Goal: Navigation & Orientation: Understand site structure

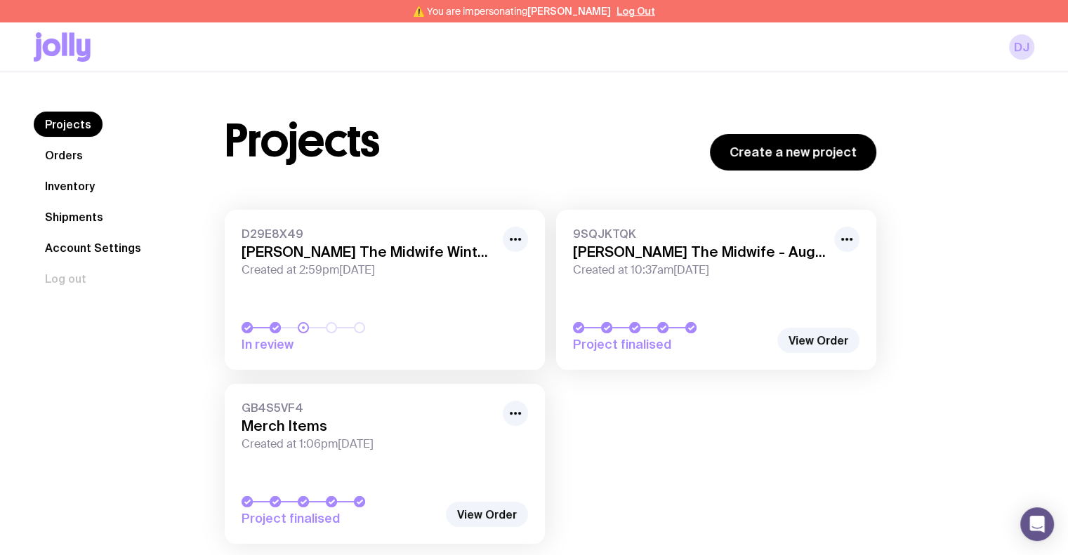
click at [81, 214] on link "Shipments" at bounding box center [74, 216] width 81 height 25
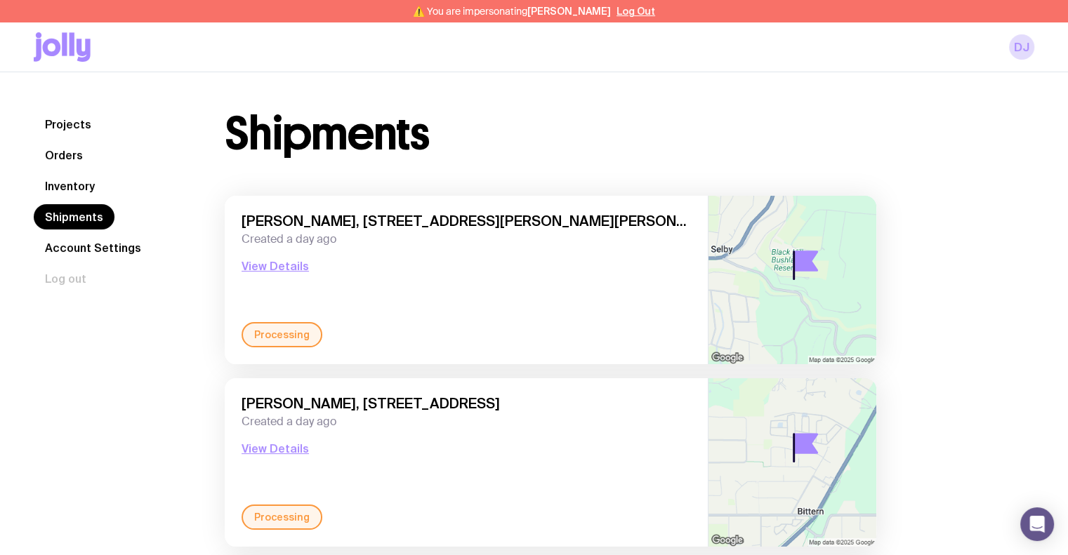
click at [65, 182] on link "Inventory" at bounding box center [70, 185] width 72 height 25
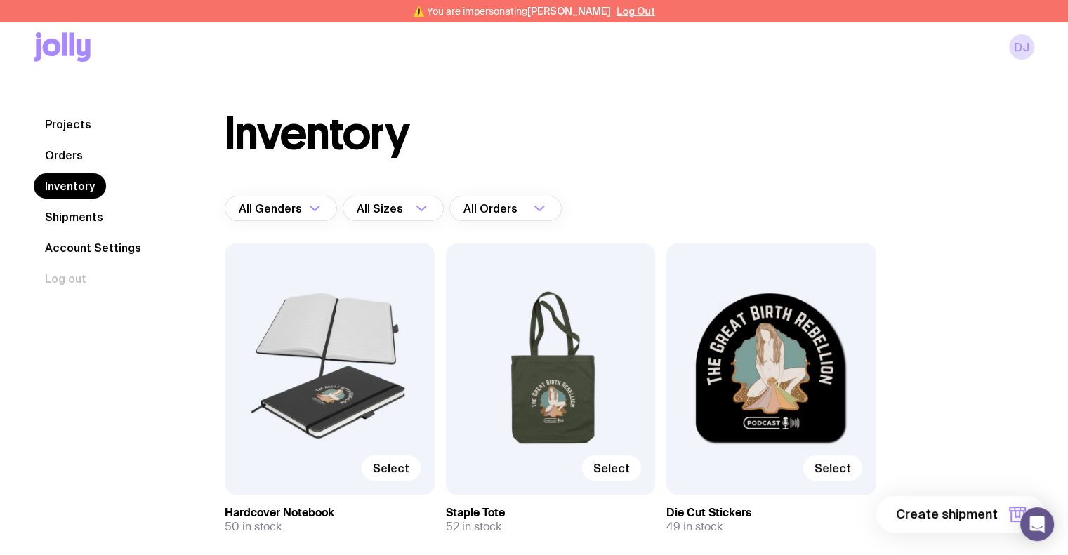
click at [75, 216] on link "Shipments" at bounding box center [74, 216] width 81 height 25
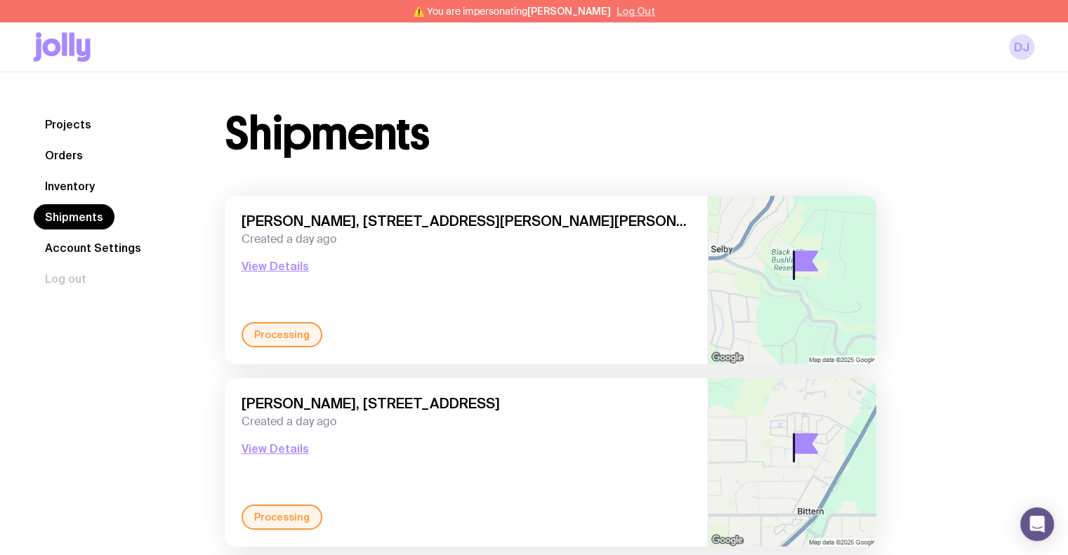
click at [623, 13] on button "Log Out" at bounding box center [636, 11] width 39 height 11
